Goal: Check status: Check status

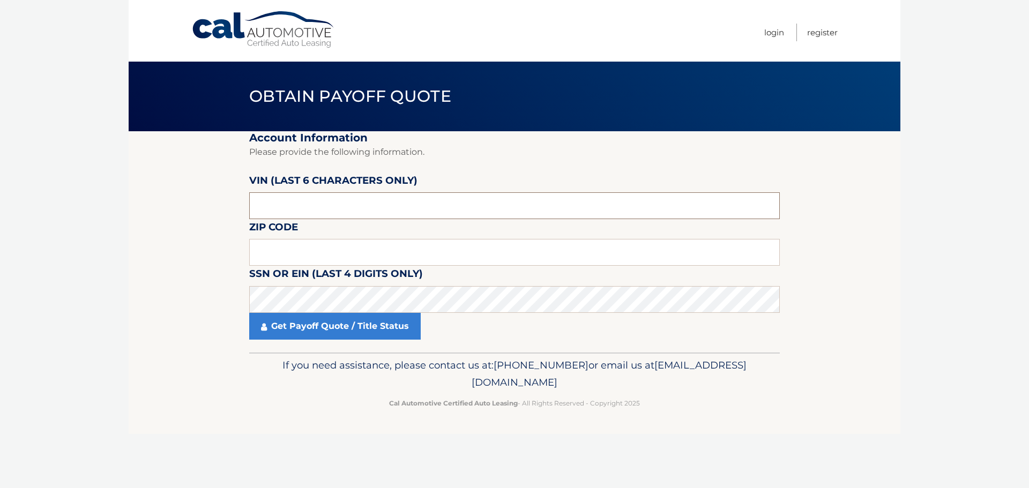
click at [361, 202] on input "text" at bounding box center [514, 205] width 530 height 27
type input "n*****"
type input "184375"
type input "15145"
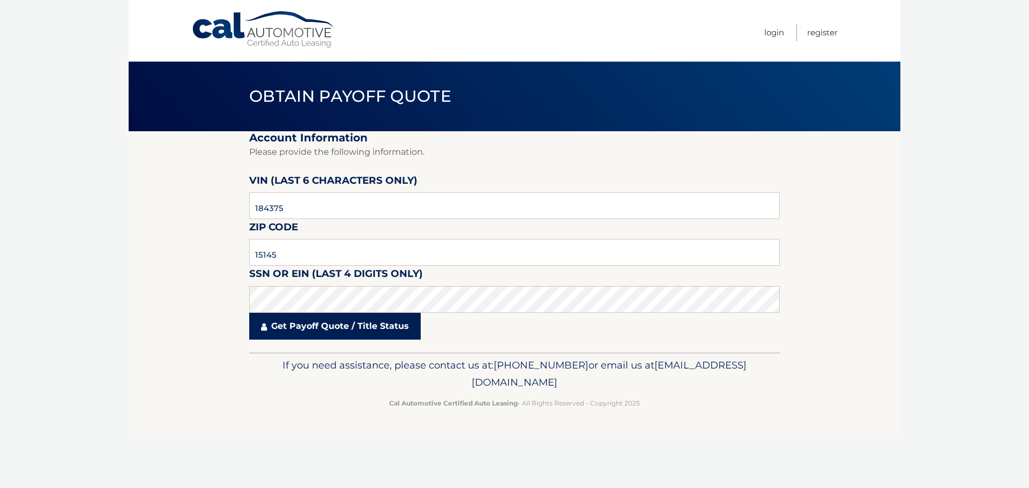
click at [338, 327] on link "Get Payoff Quote / Title Status" at bounding box center [334, 326] width 171 height 27
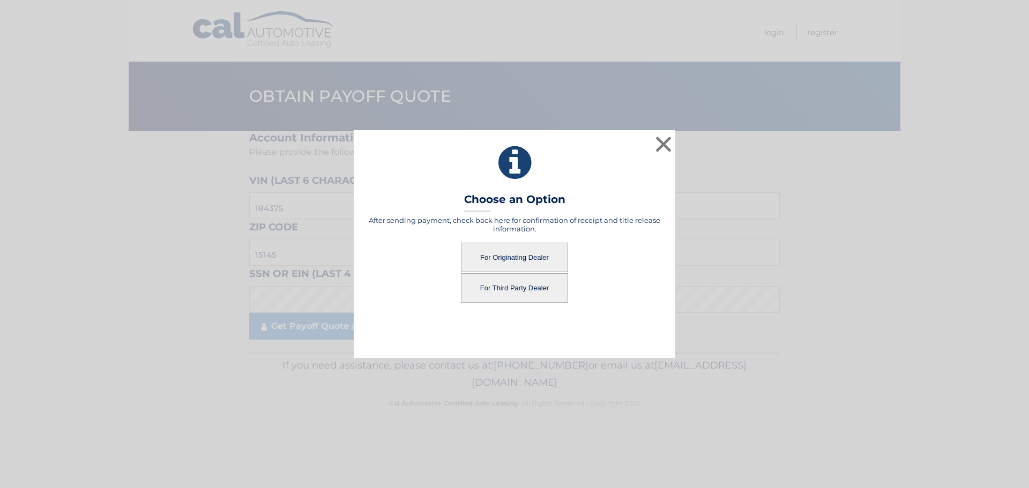
click at [520, 256] on button "For Originating Dealer" at bounding box center [514, 257] width 107 height 29
